Goal: Transaction & Acquisition: Purchase product/service

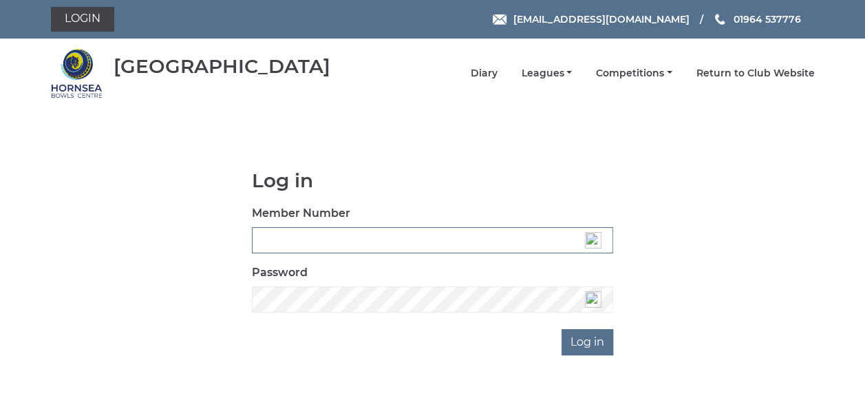
click at [286, 238] on input "Member Number" at bounding box center [432, 240] width 361 height 26
type input "0488"
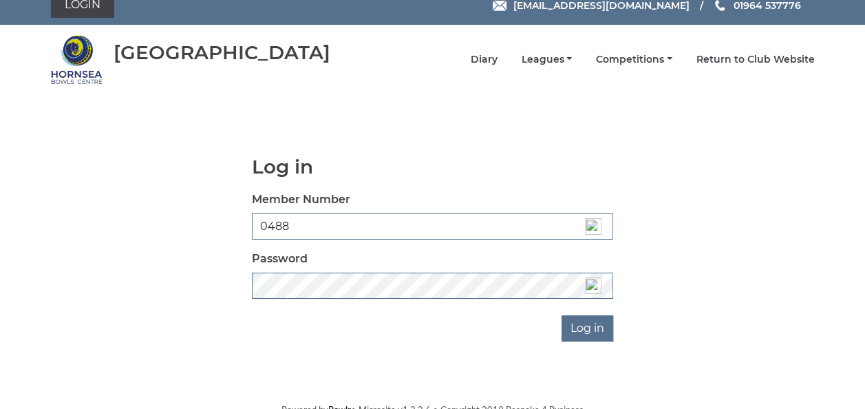
scroll to position [21, 0]
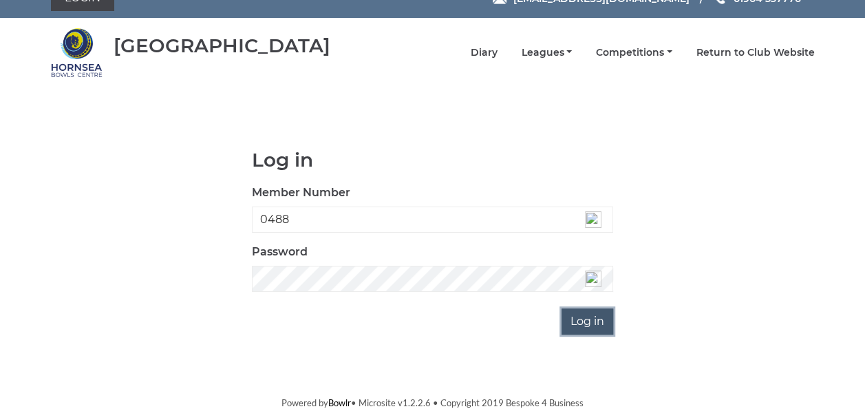
click at [592, 317] on input "Log in" at bounding box center [588, 321] width 52 height 26
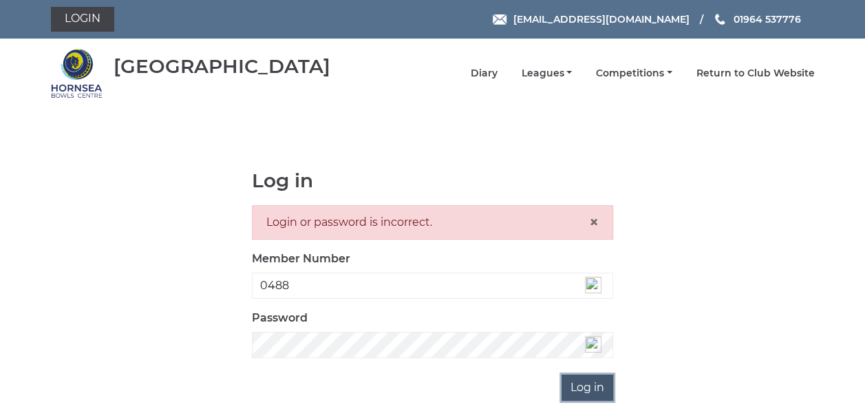
click at [583, 390] on input "Log in" at bounding box center [588, 387] width 52 height 26
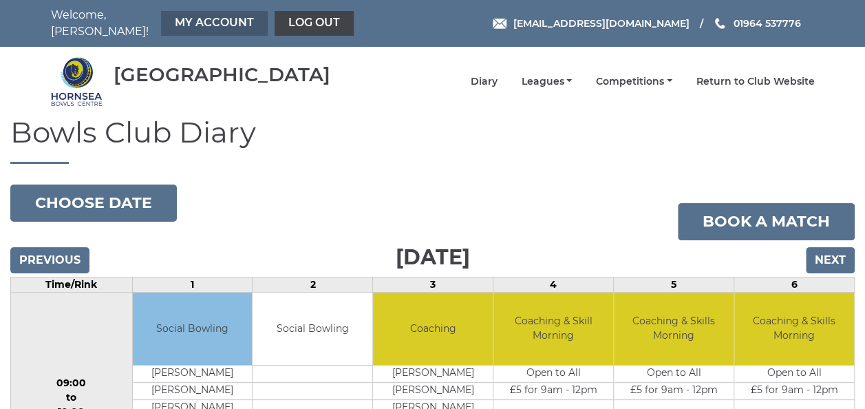
click at [212, 21] on link "My Account" at bounding box center [214, 23] width 107 height 25
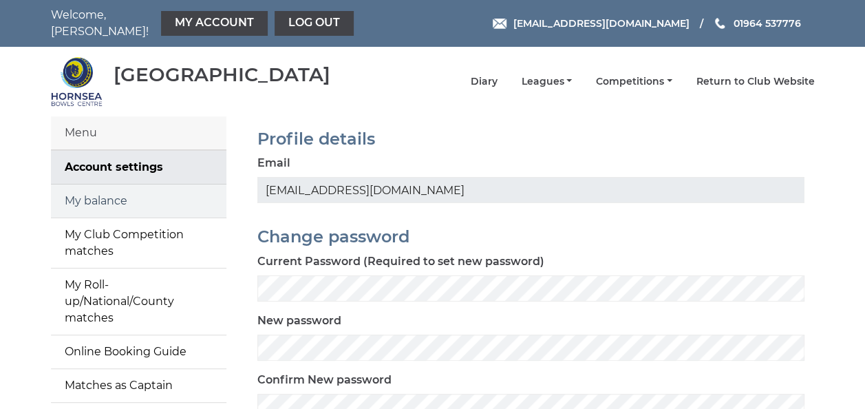
click at [116, 193] on link "My balance" at bounding box center [138, 200] width 175 height 33
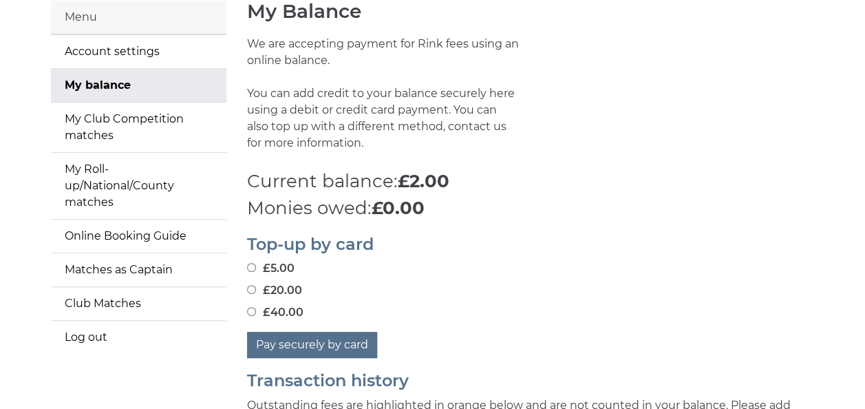
scroll to position [138, 0]
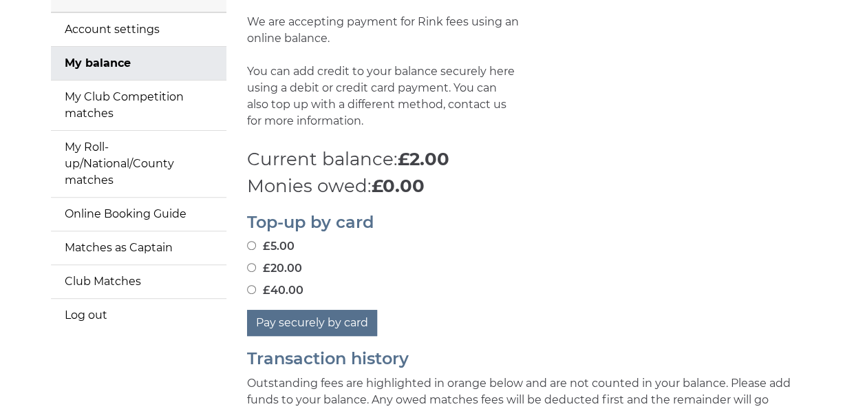
click at [252, 285] on input "£40.00" at bounding box center [251, 289] width 9 height 9
radio input "true"
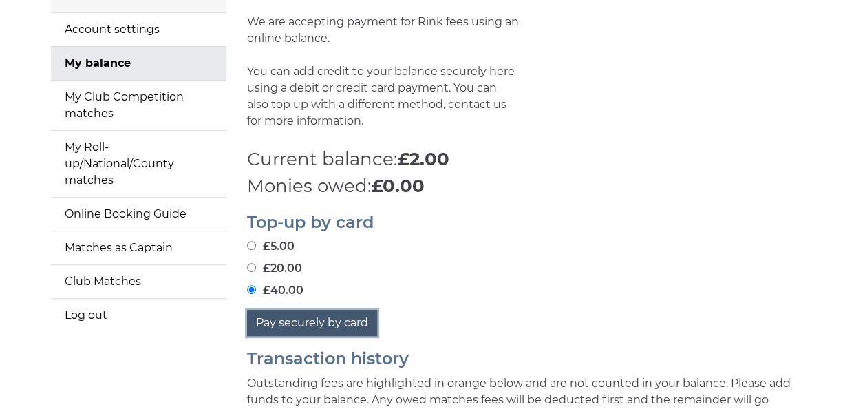
click at [305, 314] on button "Pay securely by card" at bounding box center [312, 323] width 130 height 26
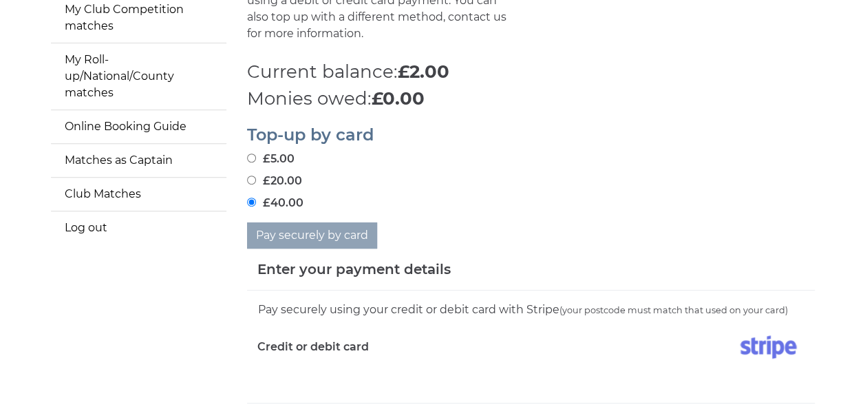
scroll to position [275, 0]
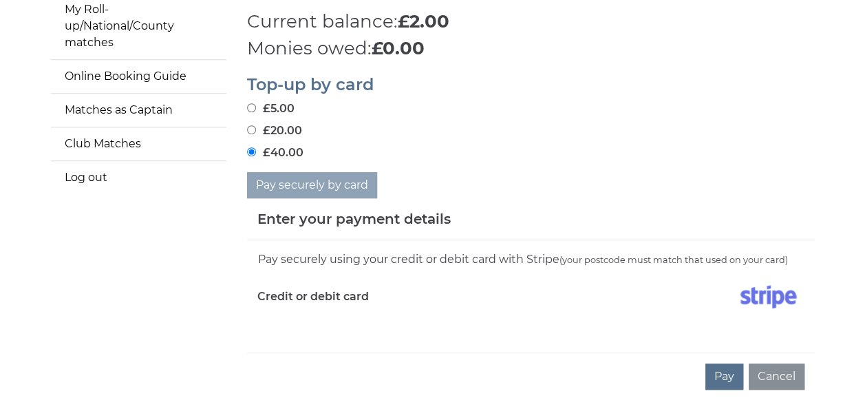
click at [333, 323] on div "Pay securely using your credit or debit card with Stripe (your postcode must ma…" at bounding box center [531, 296] width 568 height 112
click at [394, 355] on div "Pay Cancel" at bounding box center [531, 375] width 568 height 47
click at [335, 308] on div "Credit or debit card" at bounding box center [389, 299] width 284 height 40
click at [724, 370] on button "Pay" at bounding box center [724, 376] width 38 height 26
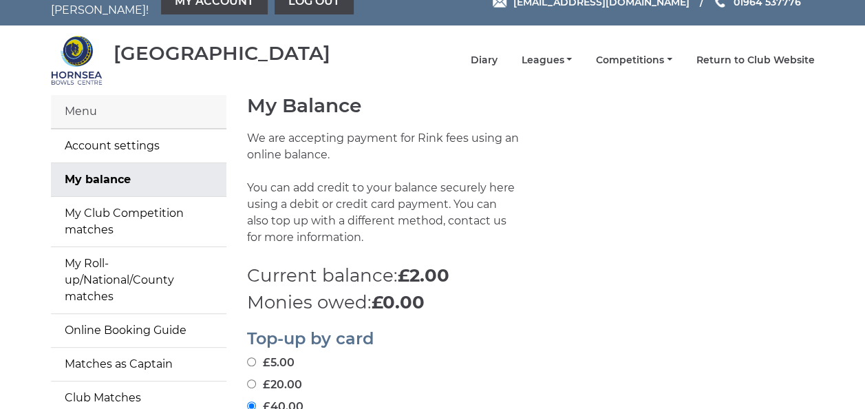
scroll to position [0, 0]
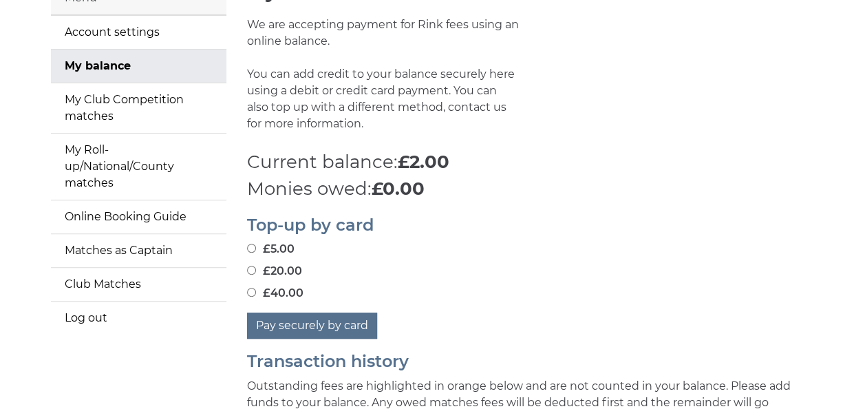
scroll to position [138, 0]
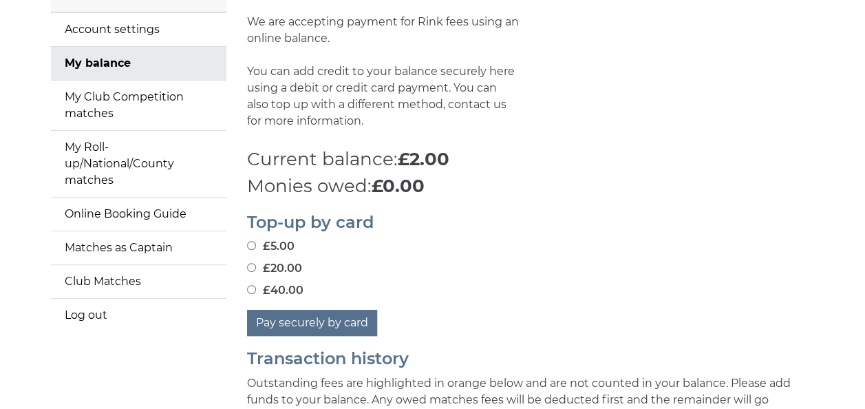
click at [254, 285] on input "£40.00" at bounding box center [251, 289] width 9 height 9
radio input "true"
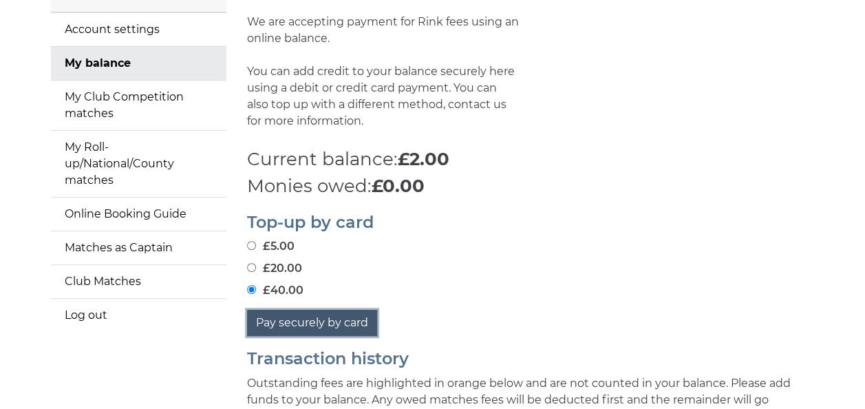
click at [285, 313] on button "Pay securely by card" at bounding box center [312, 323] width 130 height 26
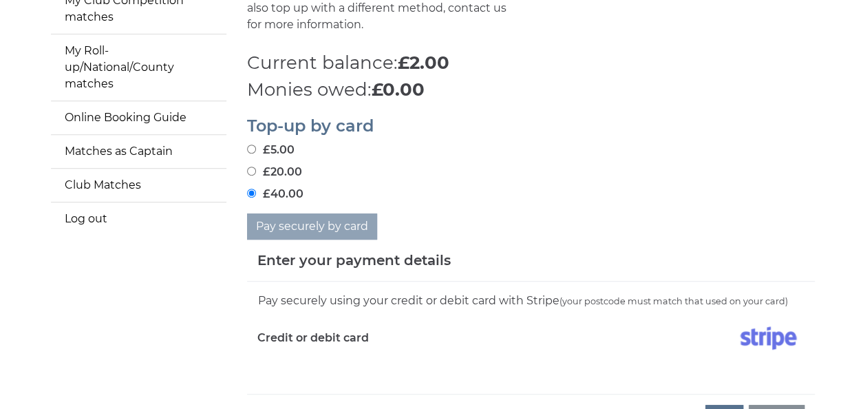
scroll to position [275, 0]
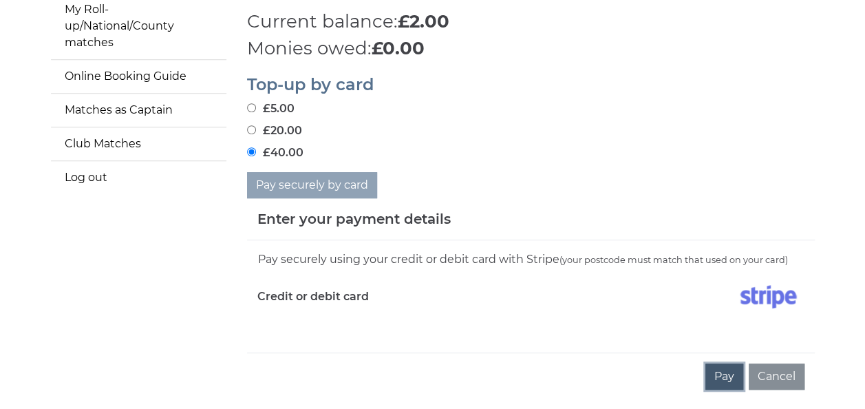
click at [727, 370] on button "Pay" at bounding box center [724, 376] width 38 height 26
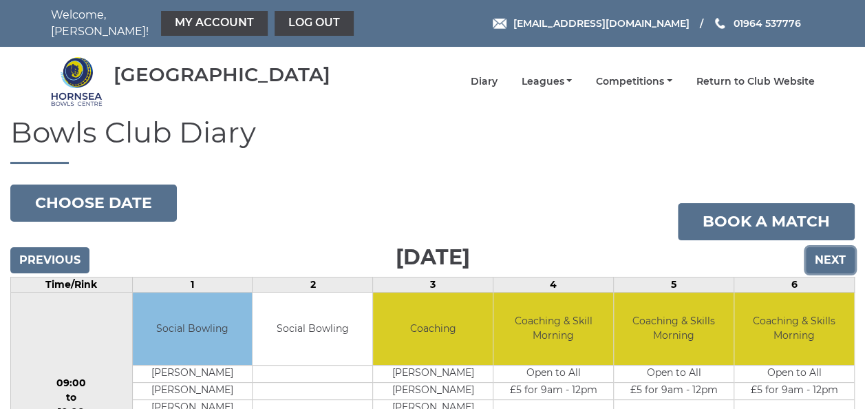
click at [830, 253] on input "Next" at bounding box center [830, 260] width 49 height 26
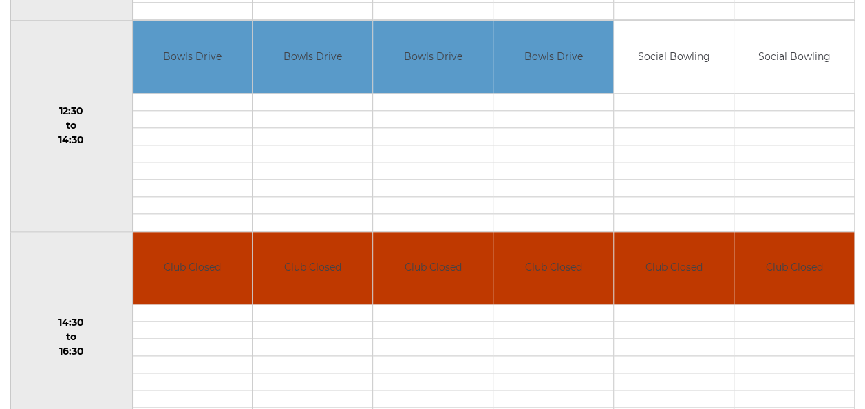
scroll to position [619, 0]
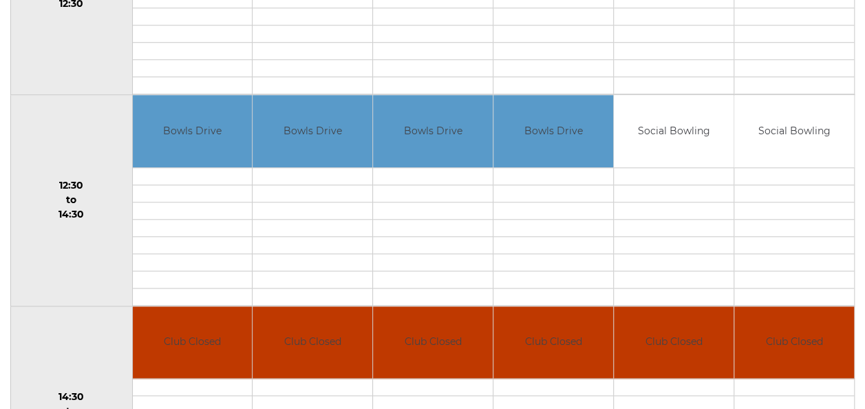
click at [219, 167] on td at bounding box center [193, 175] width 120 height 17
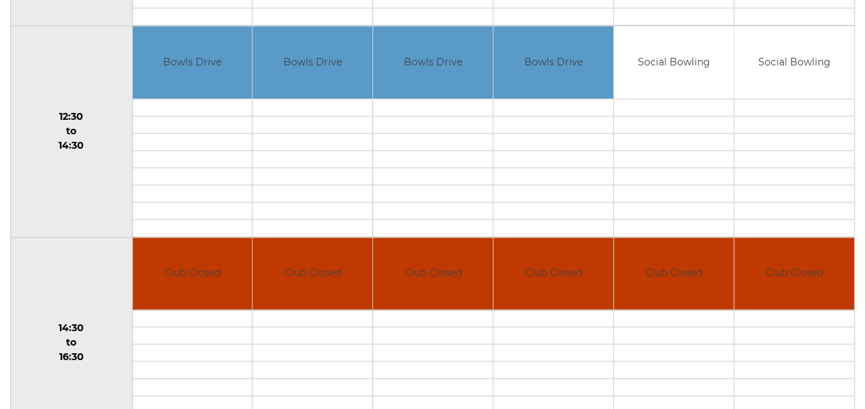
click at [236, 98] on td at bounding box center [193, 106] width 120 height 17
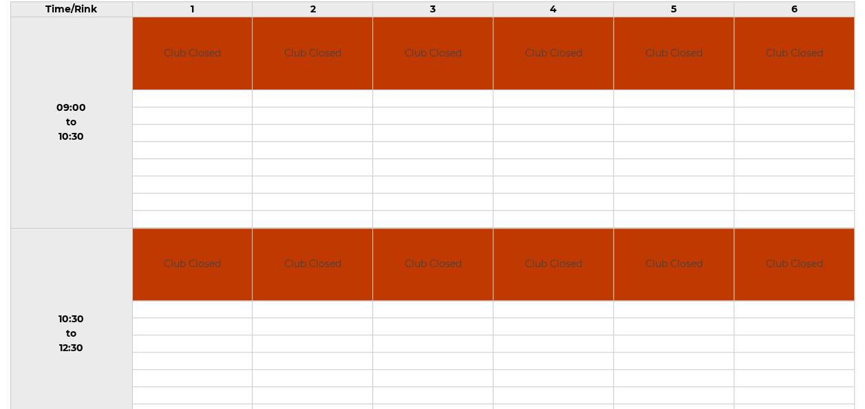
scroll to position [0, 0]
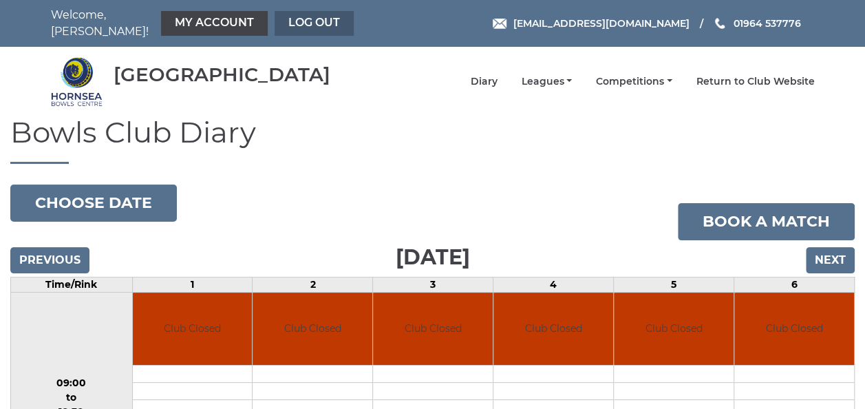
click at [287, 15] on link "Log out" at bounding box center [314, 23] width 79 height 25
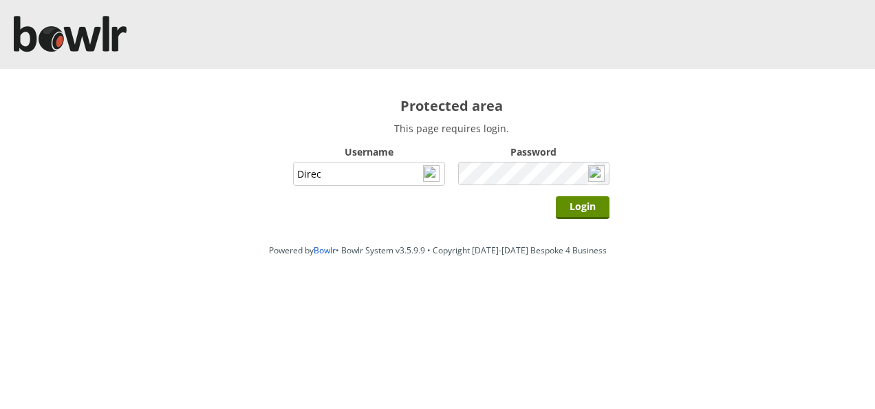
type input "Direc"
